Goal: Information Seeking & Learning: Learn about a topic

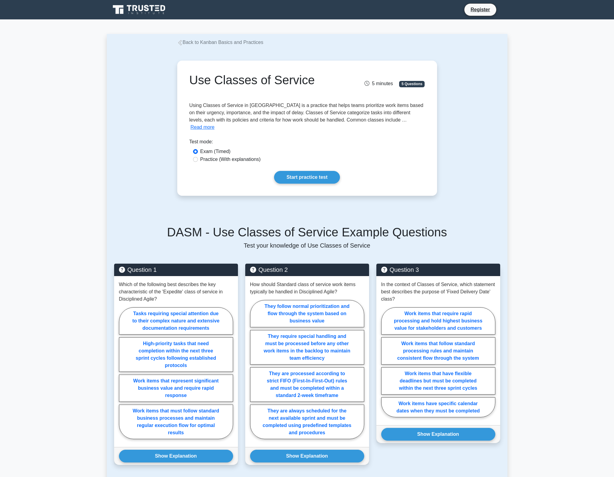
click at [219, 44] on link "Back to Kanban Basics and Practices" at bounding box center [220, 42] width 86 height 5
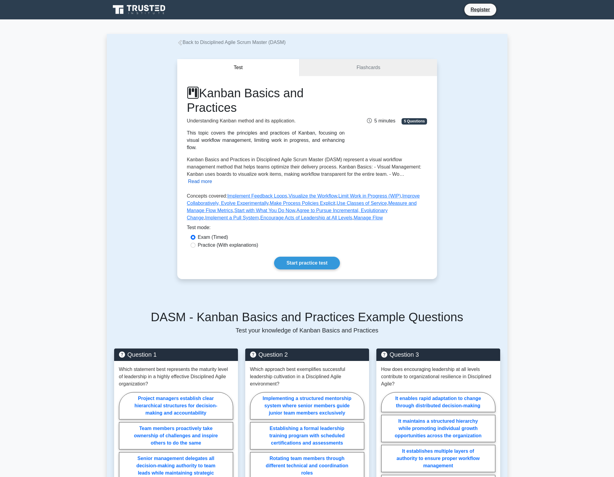
click at [199, 180] on button "Read more" at bounding box center [200, 181] width 24 height 7
